Goal: Task Accomplishment & Management: Use online tool/utility

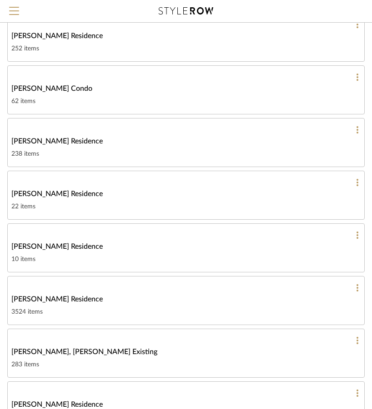
scroll to position [1567, 0]
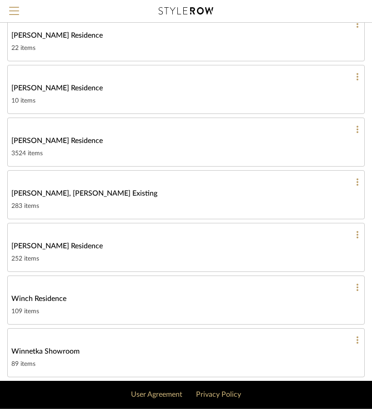
click at [129, 125] on div at bounding box center [185, 129] width 349 height 8
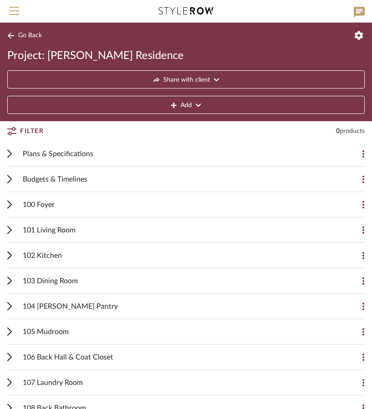
click at [113, 172] on div "Budgets & Timelines" at bounding box center [179, 179] width 312 height 25
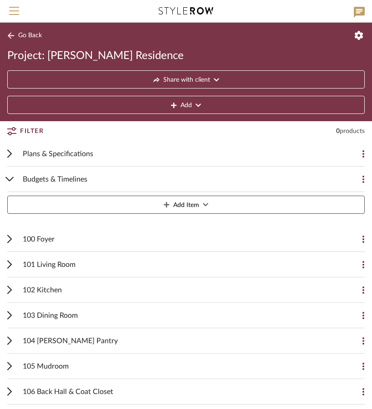
click at [113, 172] on div "Budgets & Timelines" at bounding box center [179, 179] width 312 height 25
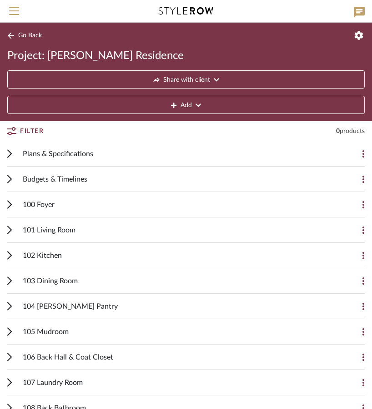
click at [113, 154] on div "Plans & Specifications" at bounding box center [179, 153] width 312 height 25
click at [59, 151] on span "Plans & Specifications" at bounding box center [58, 154] width 70 height 11
click at [12, 153] on div "Plans & Specifications Add Item" at bounding box center [185, 153] width 357 height 25
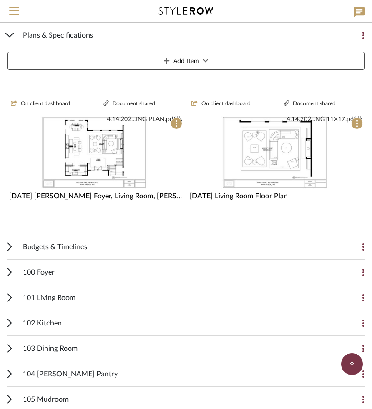
scroll to position [454, 0]
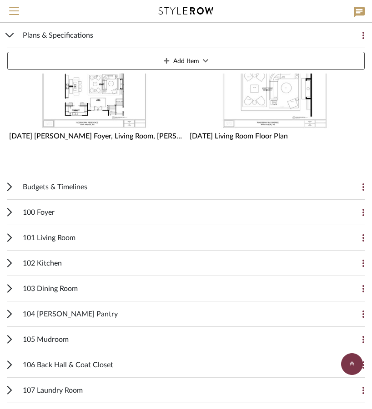
click at [77, 190] on span "Budgets & Timelines" at bounding box center [55, 187] width 64 height 11
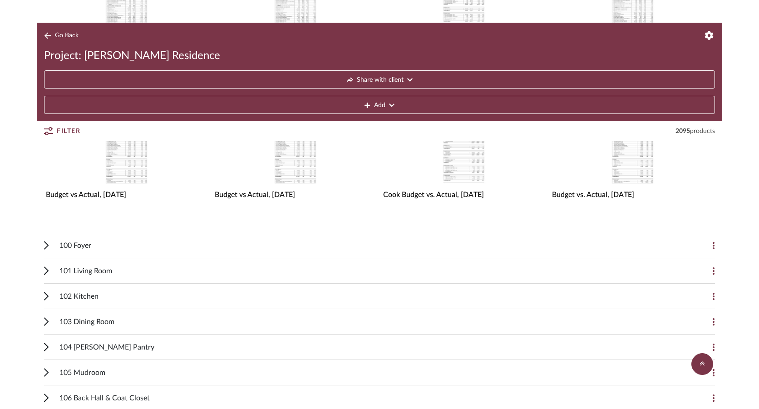
scroll to position [1072, 0]
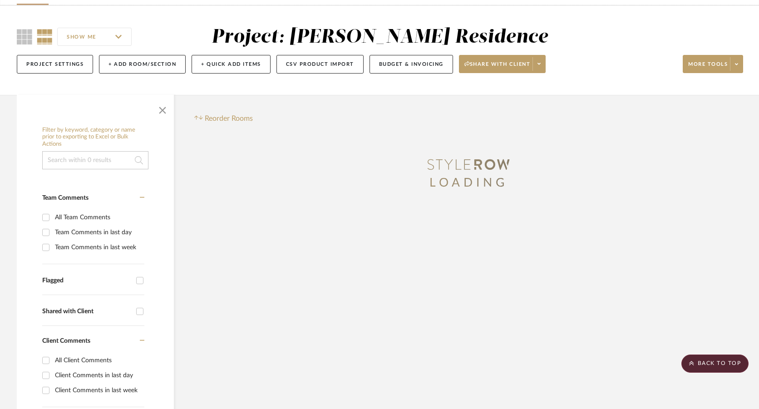
scroll to position [45, 0]
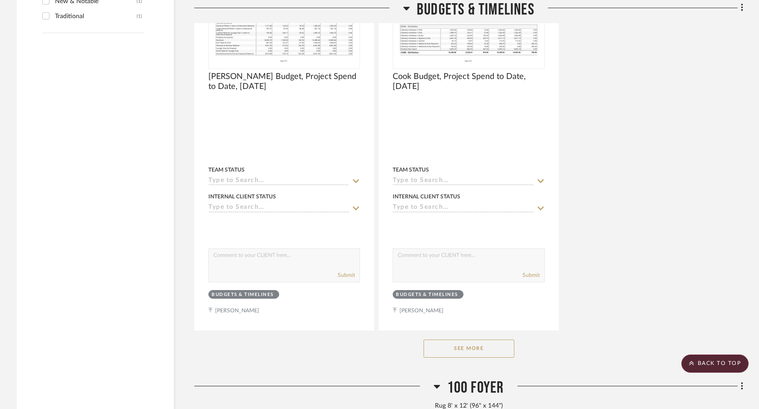
scroll to position [2044, 0]
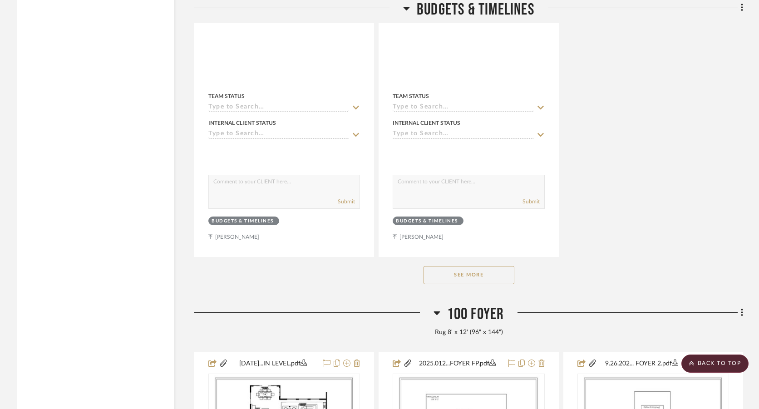
click at [450, 278] on button "See More" at bounding box center [469, 275] width 91 height 18
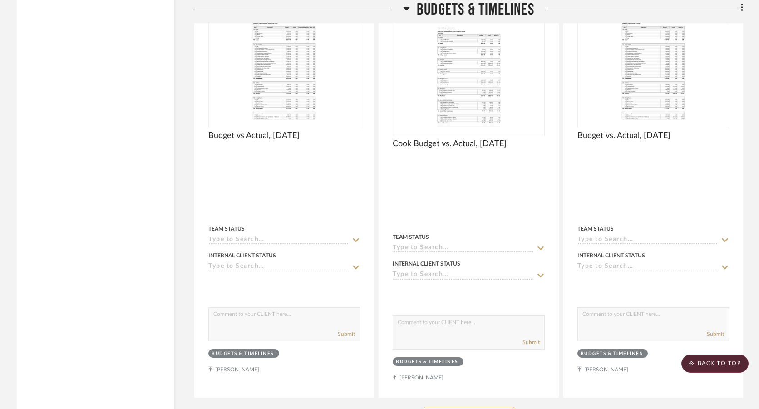
scroll to position [3906, 0]
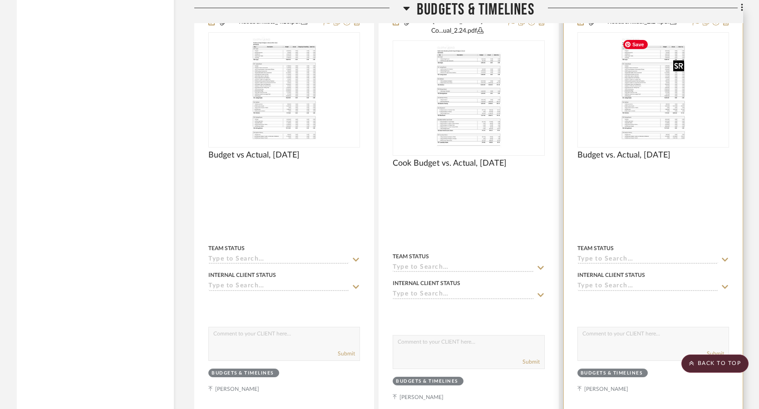
click at [0, 0] on img at bounding box center [0, 0] width 0 height 0
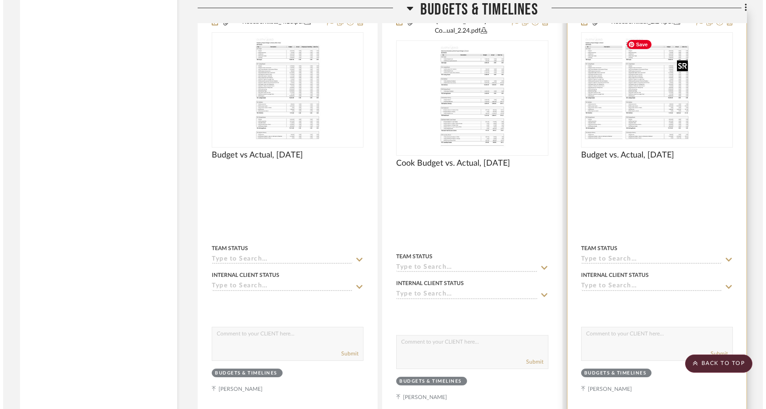
scroll to position [0, 0]
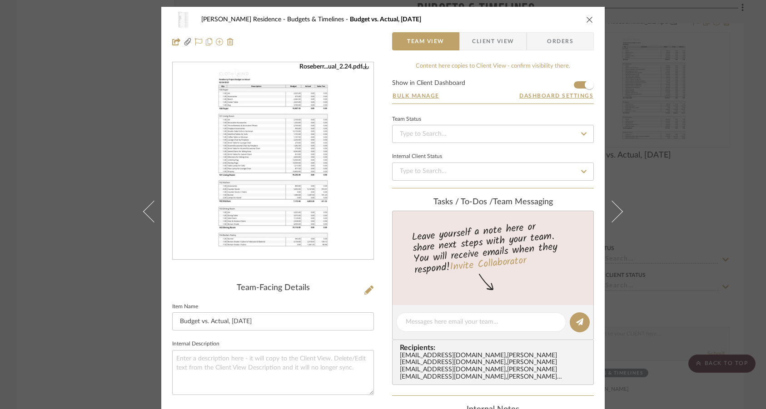
click at [362, 68] on icon "0" at bounding box center [365, 66] width 6 height 6
